Goal: Information Seeking & Learning: Understand process/instructions

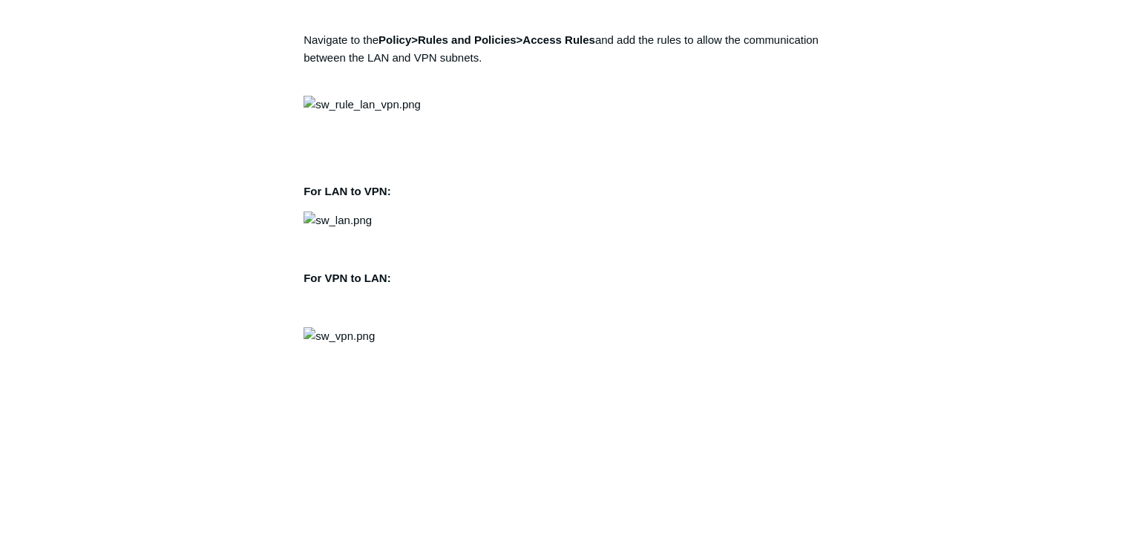
scroll to position [1780, 0]
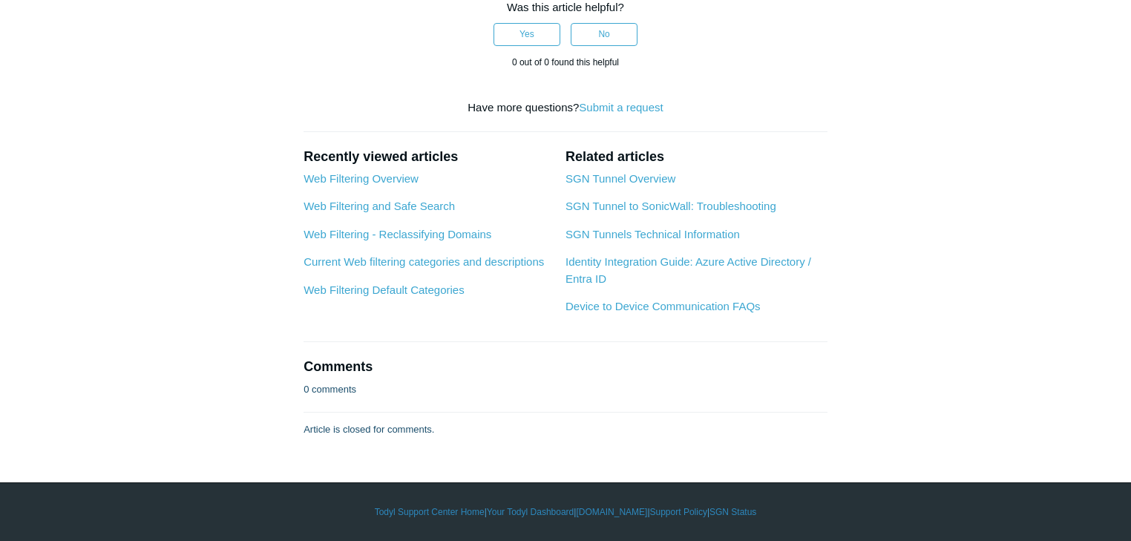
scroll to position [5341, 0]
click at [631, 185] on link "SGN Tunnel Overview" at bounding box center [620, 178] width 110 height 13
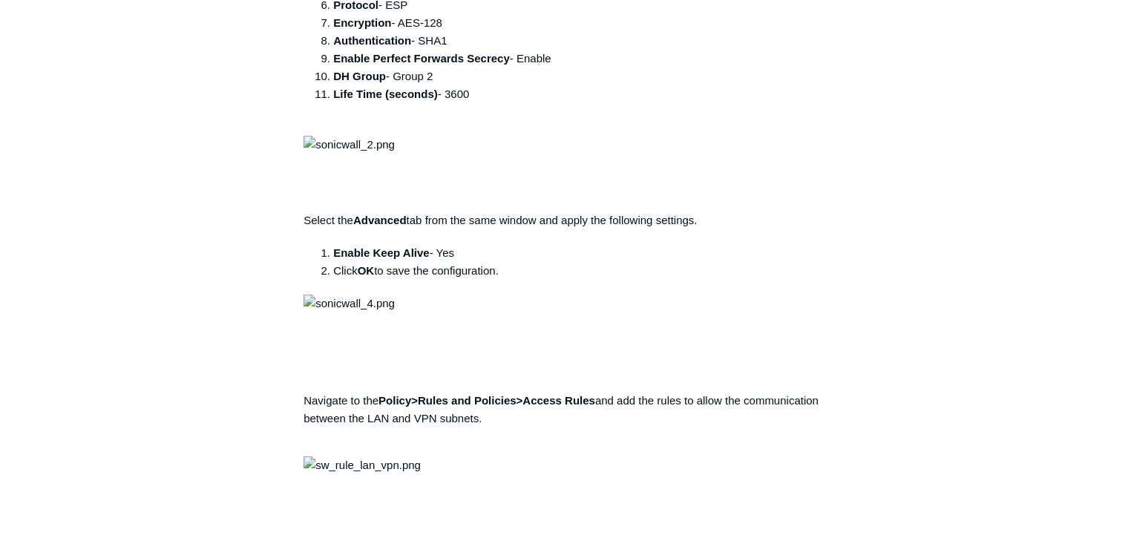
scroll to position [1662, 0]
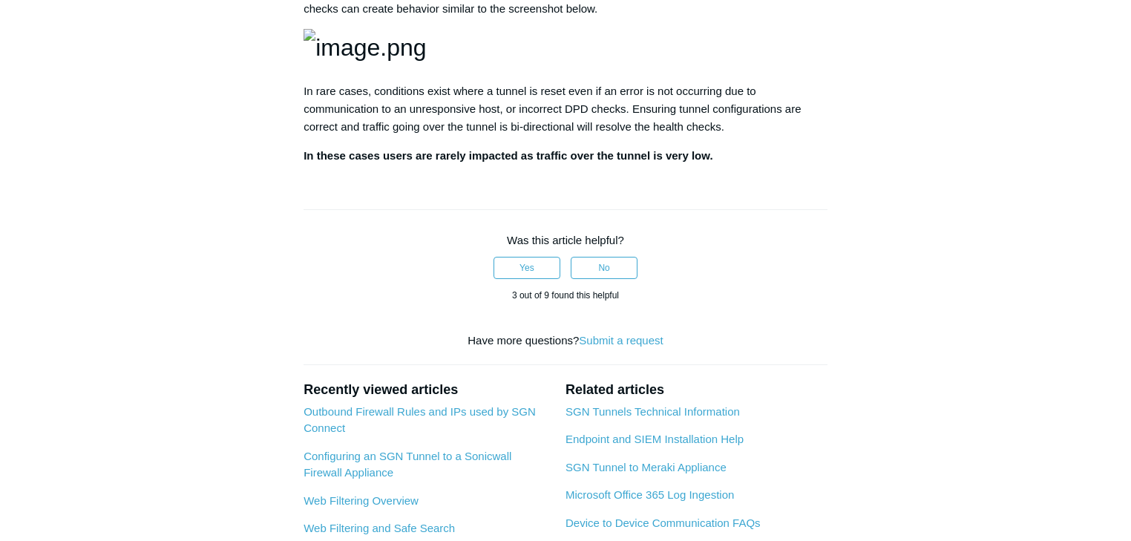
scroll to position [2433, 0]
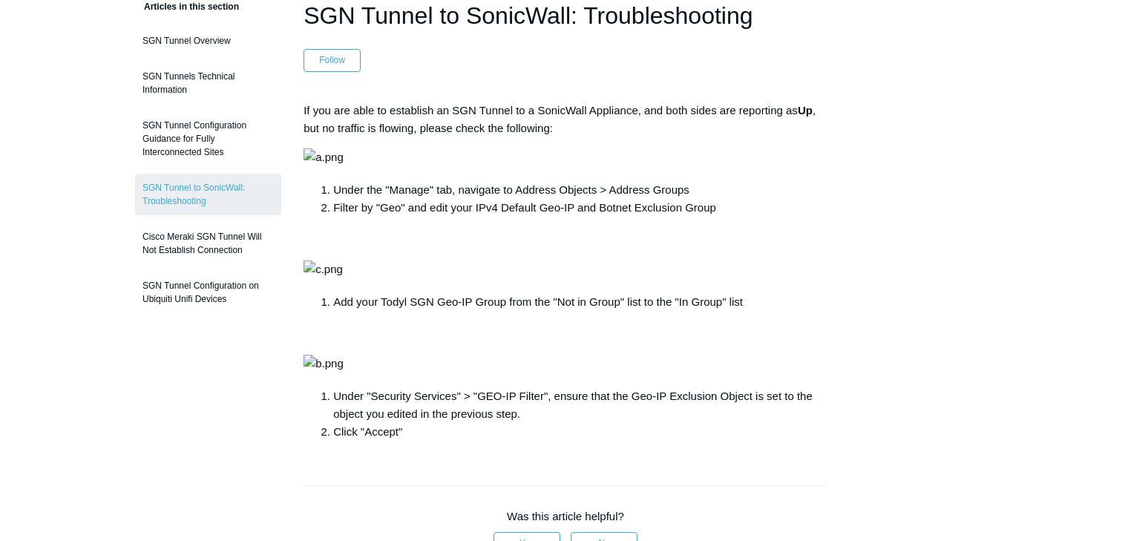
scroll to position [178, 0]
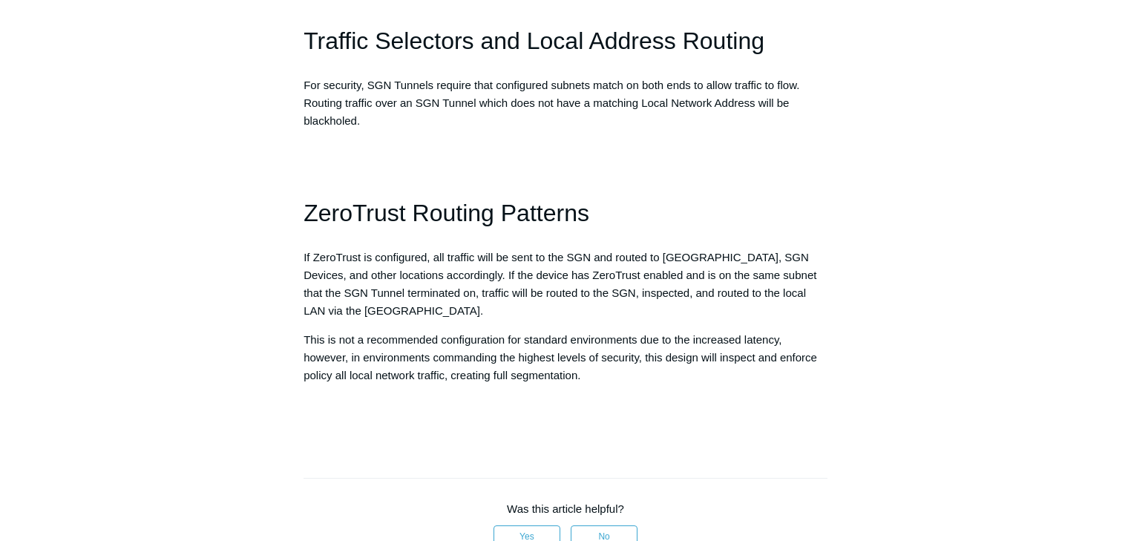
scroll to position [1424, 0]
